Goal: Use online tool/utility: Utilize a website feature to perform a specific function

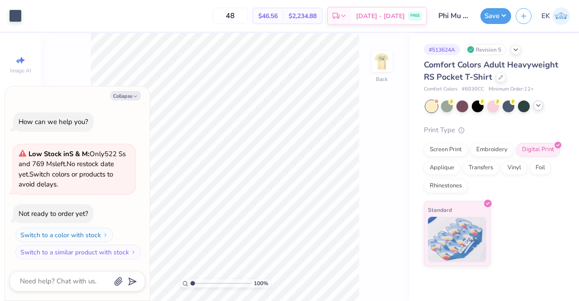
click at [540, 108] on icon at bounding box center [537, 105] width 7 height 7
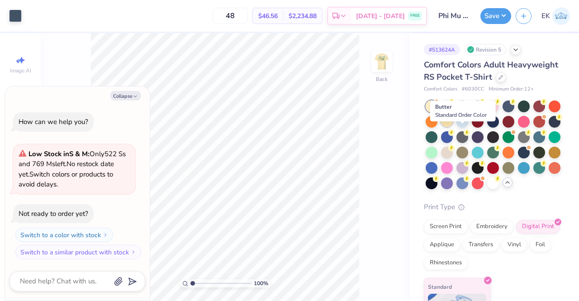
click at [453, 127] on div at bounding box center [447, 121] width 12 height 12
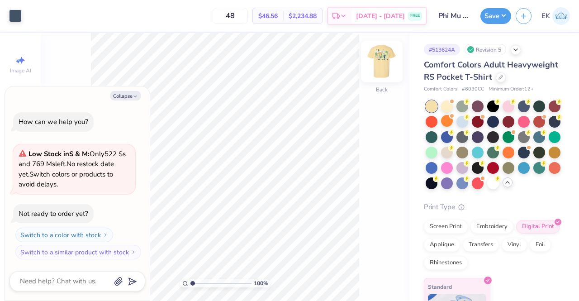
click at [372, 57] on img at bounding box center [382, 61] width 36 height 36
click at [447, 111] on div at bounding box center [447, 105] width 12 height 12
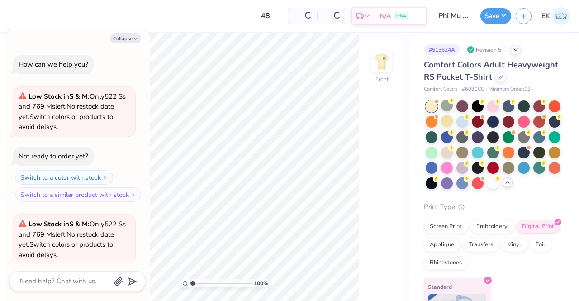
scroll to position [70, 0]
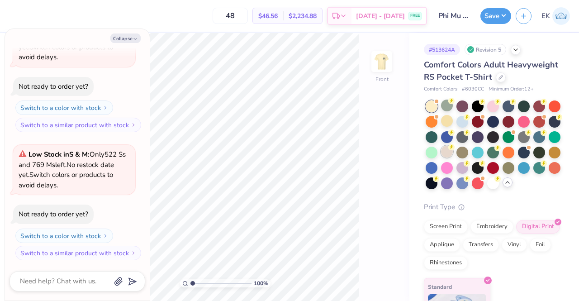
click at [453, 157] on div at bounding box center [447, 152] width 12 height 12
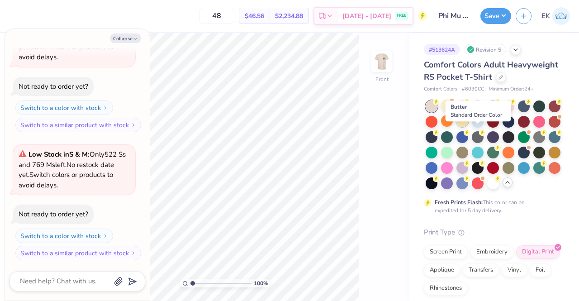
drag, startPoint x: 490, startPoint y: 164, endPoint x: 475, endPoint y: 135, distance: 32.6
click at [475, 135] on div at bounding box center [493, 144] width 135 height 89
click at [468, 127] on div at bounding box center [462, 121] width 12 height 12
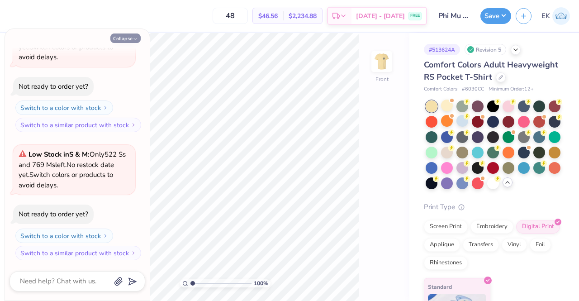
click at [120, 40] on button "Collapse" at bounding box center [125, 37] width 30 height 9
type textarea "x"
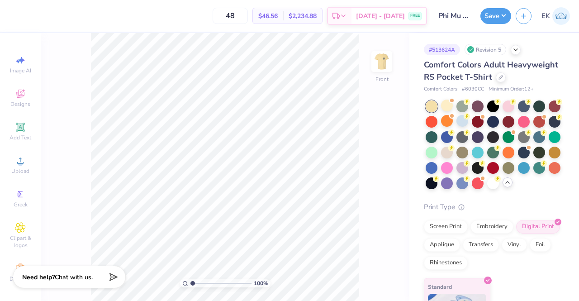
click at [394, 67] on div "100 % Front" at bounding box center [225, 167] width 369 height 268
click at [387, 64] on img at bounding box center [382, 61] width 36 height 36
click at [453, 149] on icon at bounding box center [451, 147] width 3 height 5
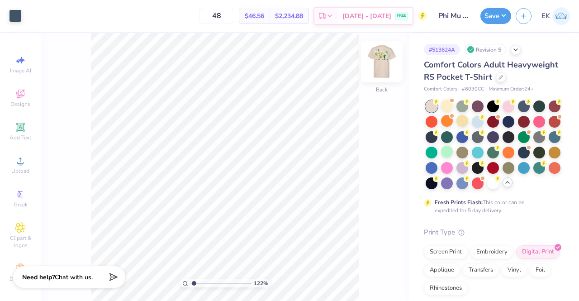
click at [376, 69] on img at bounding box center [382, 61] width 36 height 36
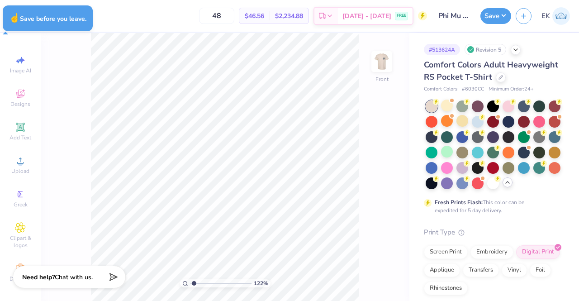
type input "1.2200134210937"
